Goal: Information Seeking & Learning: Learn about a topic

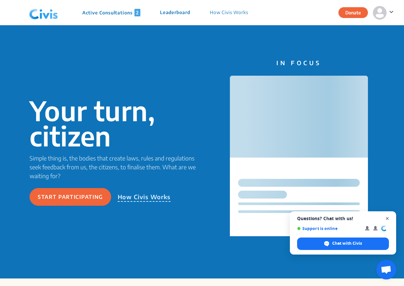
click at [387, 219] on span "Close chat" at bounding box center [387, 219] width 8 height 8
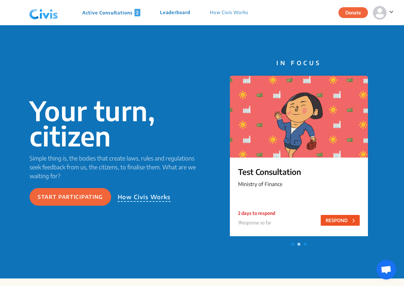
click at [336, 220] on button "RESPOND" at bounding box center [340, 220] width 39 height 11
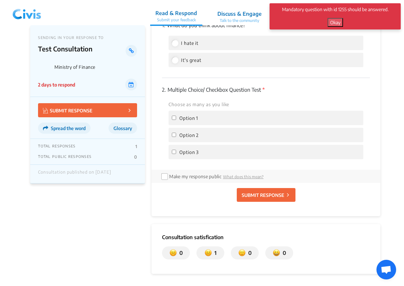
scroll to position [109, 0]
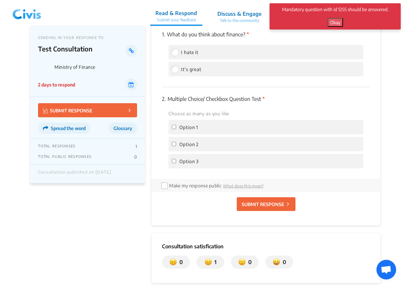
click at [337, 22] on button "Okay" at bounding box center [334, 22] width 15 height 9
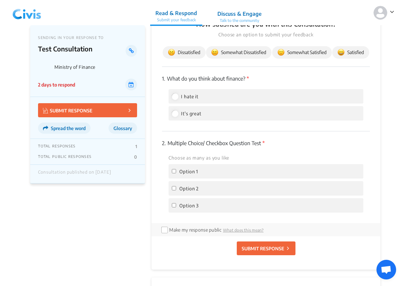
scroll to position [0, 0]
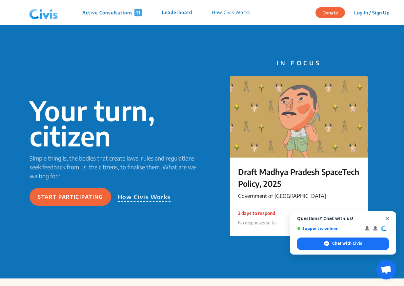
click at [384, 219] on span "Close chat" at bounding box center [387, 219] width 8 height 8
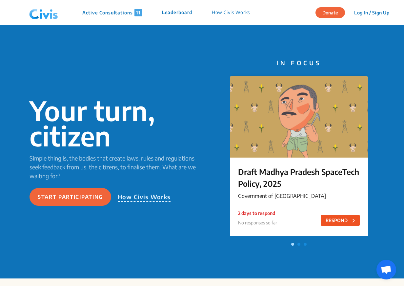
click at [345, 221] on button "RESPOND" at bounding box center [340, 220] width 39 height 11
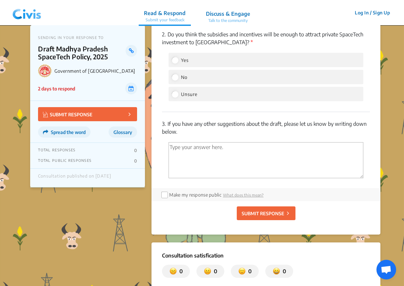
scroll to position [1199, 0]
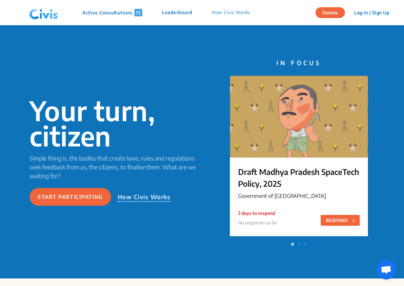
click at [121, 12] on p "Active Consultations 11" at bounding box center [112, 13] width 60 height 8
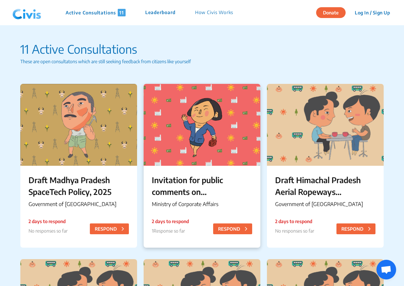
click at [183, 201] on p "Ministry of Corporate Affairs" at bounding box center [202, 204] width 100 height 8
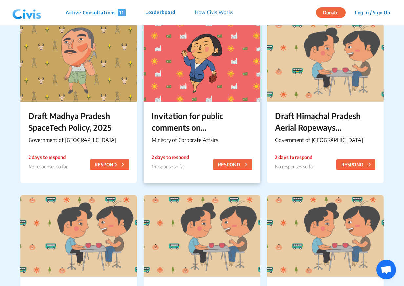
scroll to position [65, 0]
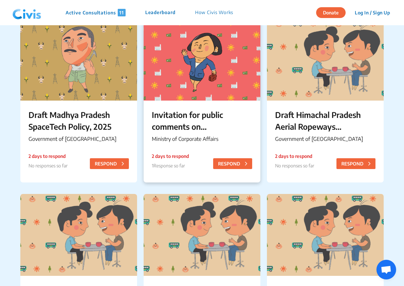
click at [162, 121] on p "Invitation for public comments on establishment of Indian Multi-Disciplinary Pa…" at bounding box center [202, 121] width 100 height 24
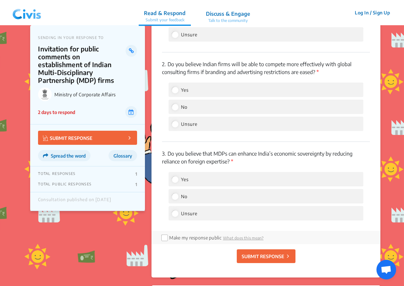
scroll to position [487, 0]
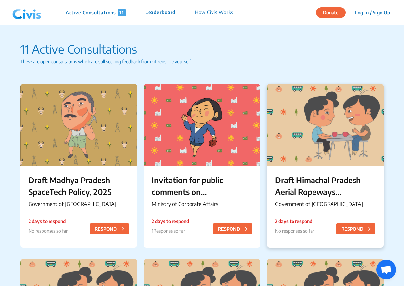
click at [316, 188] on p "Draft Himachal Pradesh Aerial Ropeways Amendment Rules, 2025" at bounding box center [325, 186] width 100 height 24
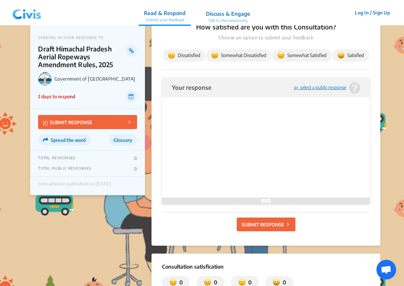
scroll to position [820, 0]
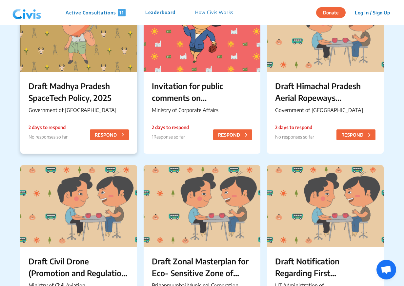
scroll to position [108, 0]
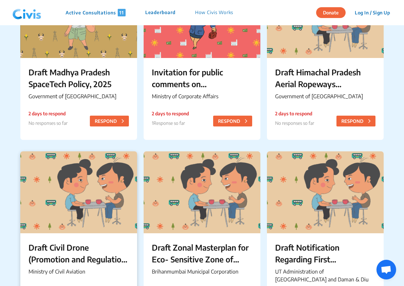
click at [61, 251] on p "Draft Civil Drone (Promotion and Regulation) Bill, 2025" at bounding box center [79, 254] width 100 height 24
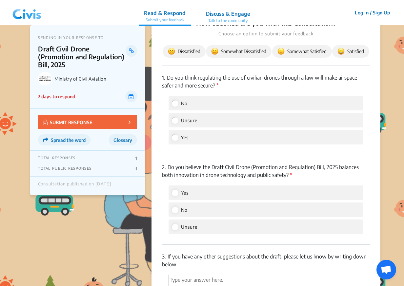
scroll to position [617, 0]
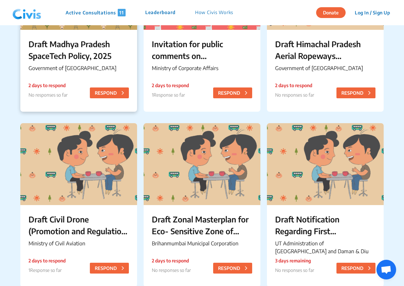
scroll to position [143, 0]
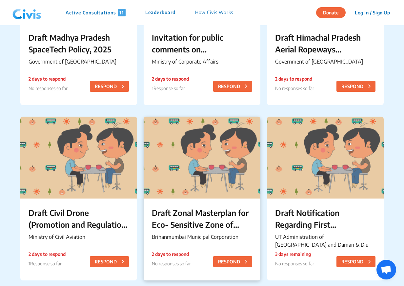
click at [166, 209] on p "Draft Zonal Masterplan for Eco- Sensitive Zone of Sanjay Gandhi National Park" at bounding box center [202, 219] width 100 height 24
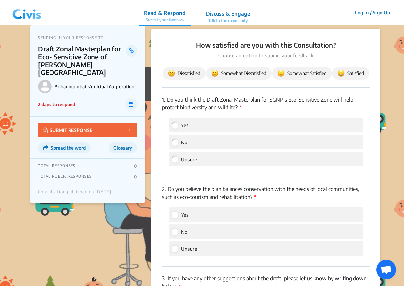
scroll to position [746, 0]
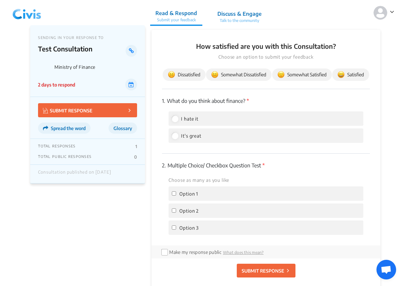
scroll to position [41, 0]
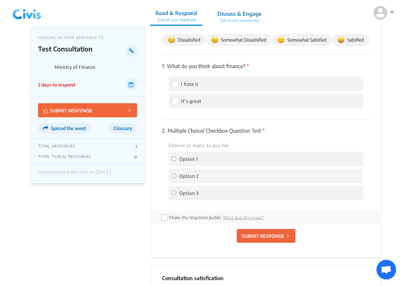
scroll to position [85, 0]
